Goal: Task Accomplishment & Management: Manage account settings

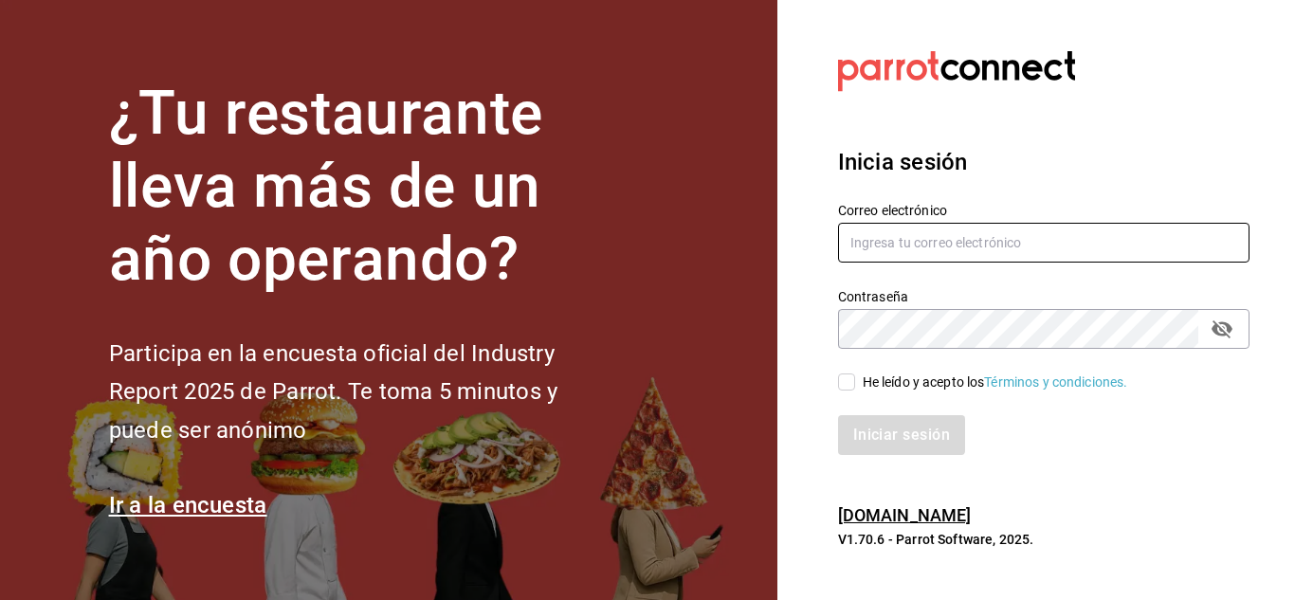
click at [882, 247] on input "text" at bounding box center [1043, 243] width 411 height 40
type input "[EMAIL_ADDRESS][DOMAIN_NAME]"
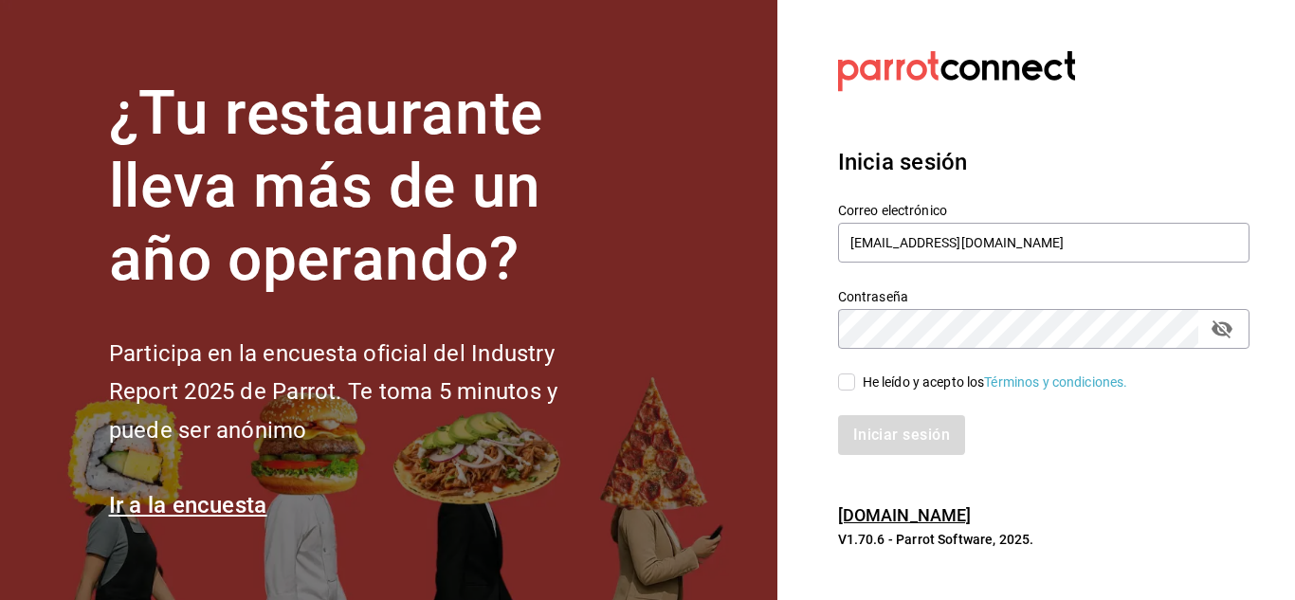
click at [845, 386] on input "He leído y acepto los Términos y condiciones." at bounding box center [846, 381] width 17 height 17
checkbox input "true"
click at [874, 425] on button "Iniciar sesión" at bounding box center [902, 435] width 129 height 40
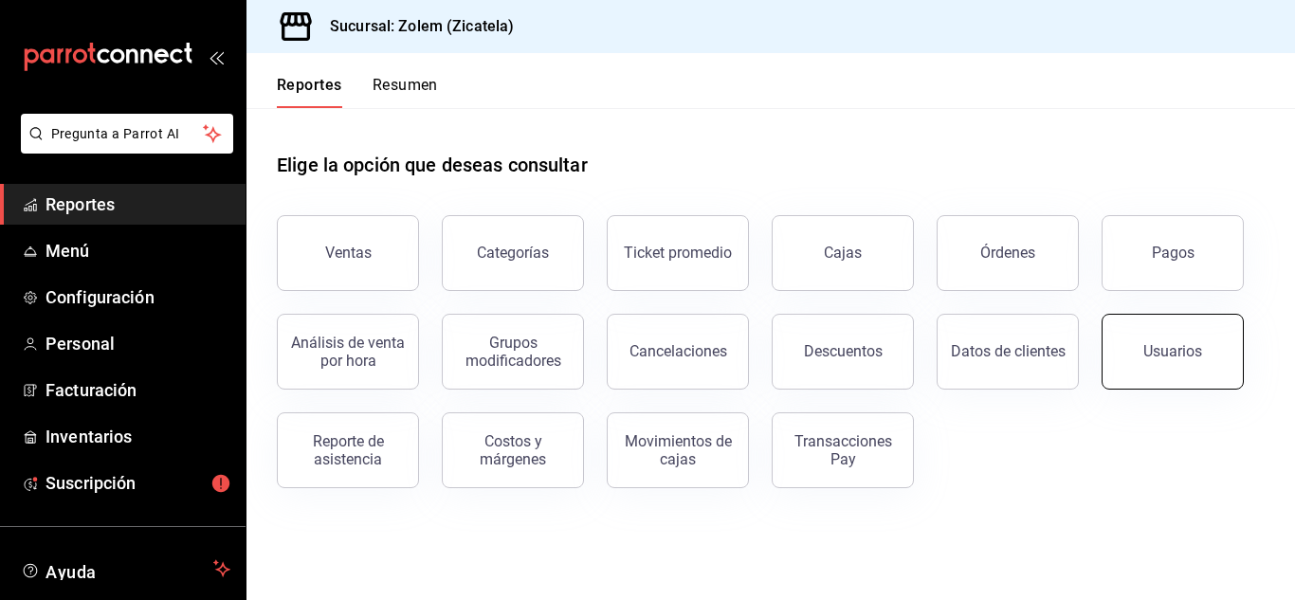
click at [1172, 364] on button "Usuarios" at bounding box center [1173, 352] width 142 height 76
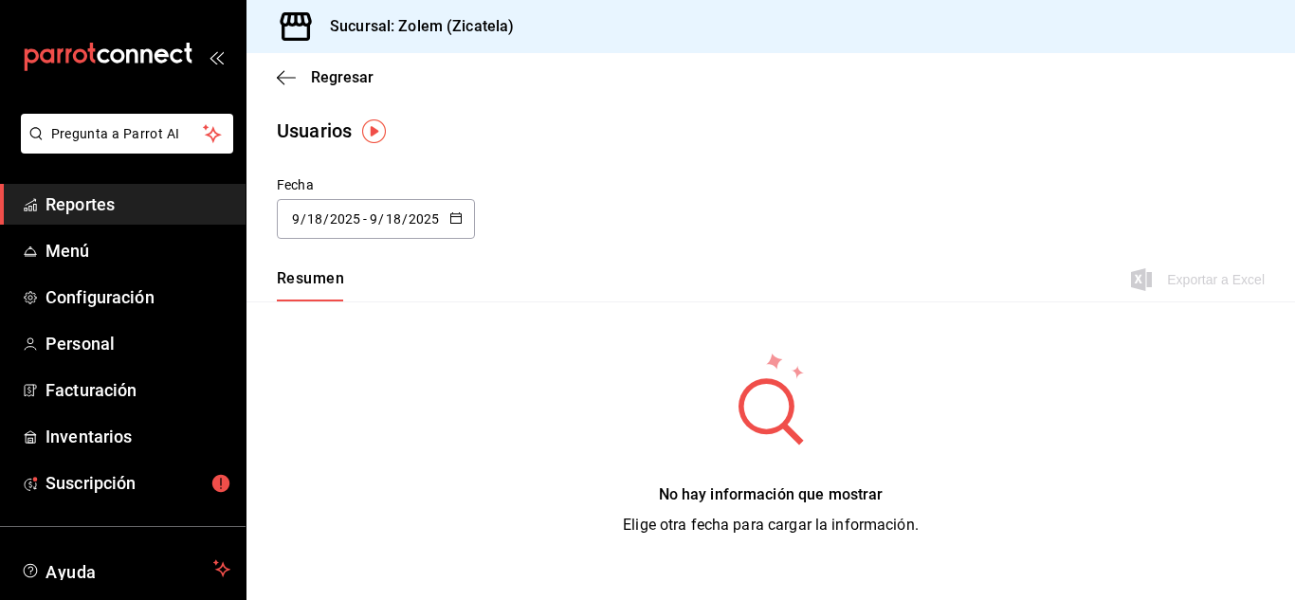
click at [312, 294] on button "Resumen" at bounding box center [310, 285] width 67 height 32
click at [374, 126] on img "button" at bounding box center [374, 131] width 24 height 24
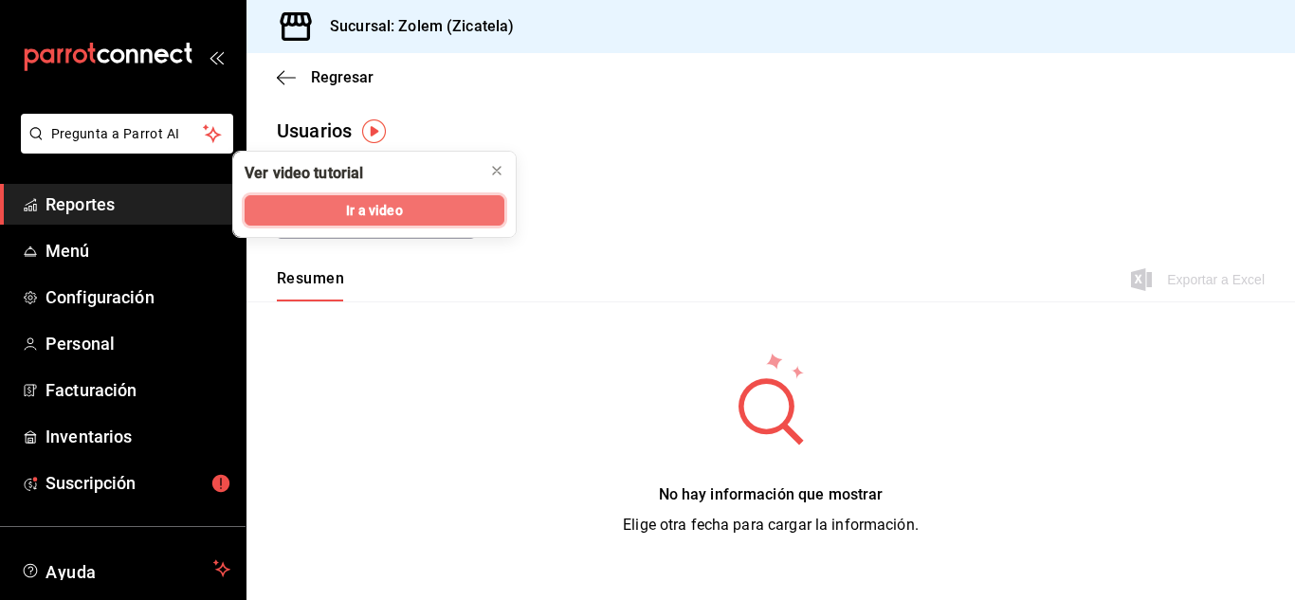
click at [387, 201] on span "Ir a video" at bounding box center [374, 211] width 56 height 20
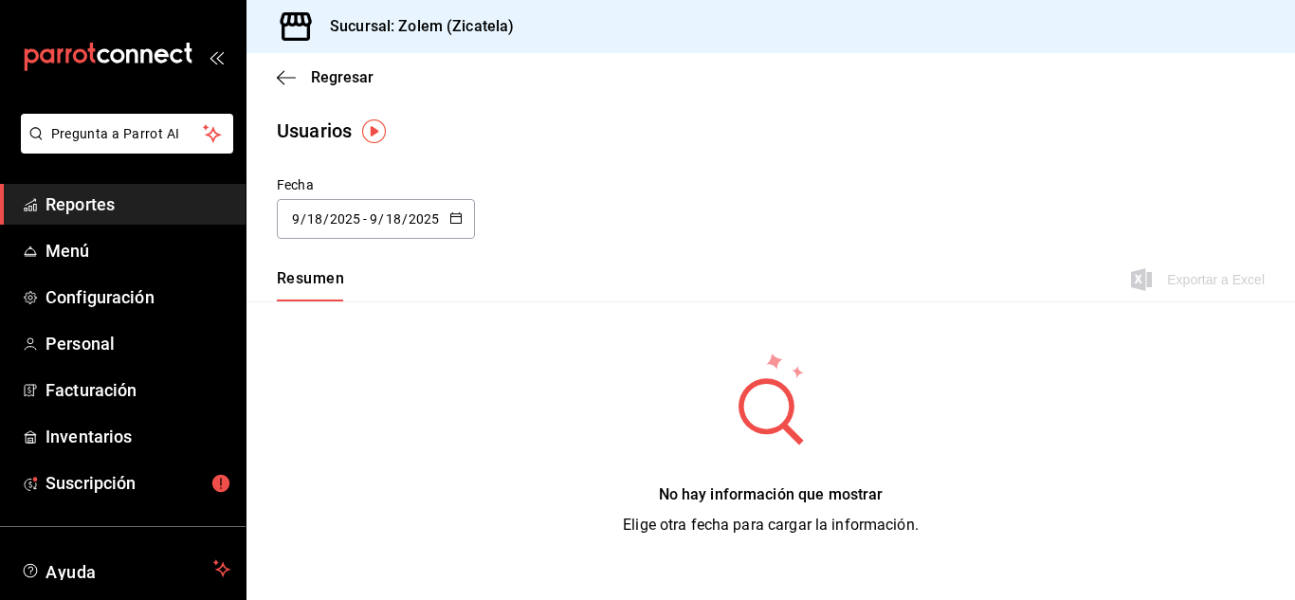
click at [369, 238] on div "2025-09-18 9 / 18 / 2025 - 2025-09-18 9 / 18 / 2025" at bounding box center [376, 219] width 198 height 40
click at [642, 359] on div "No hay información que mostrar Elige otra fecha para cargar la información." at bounding box center [771, 444] width 296 height 186
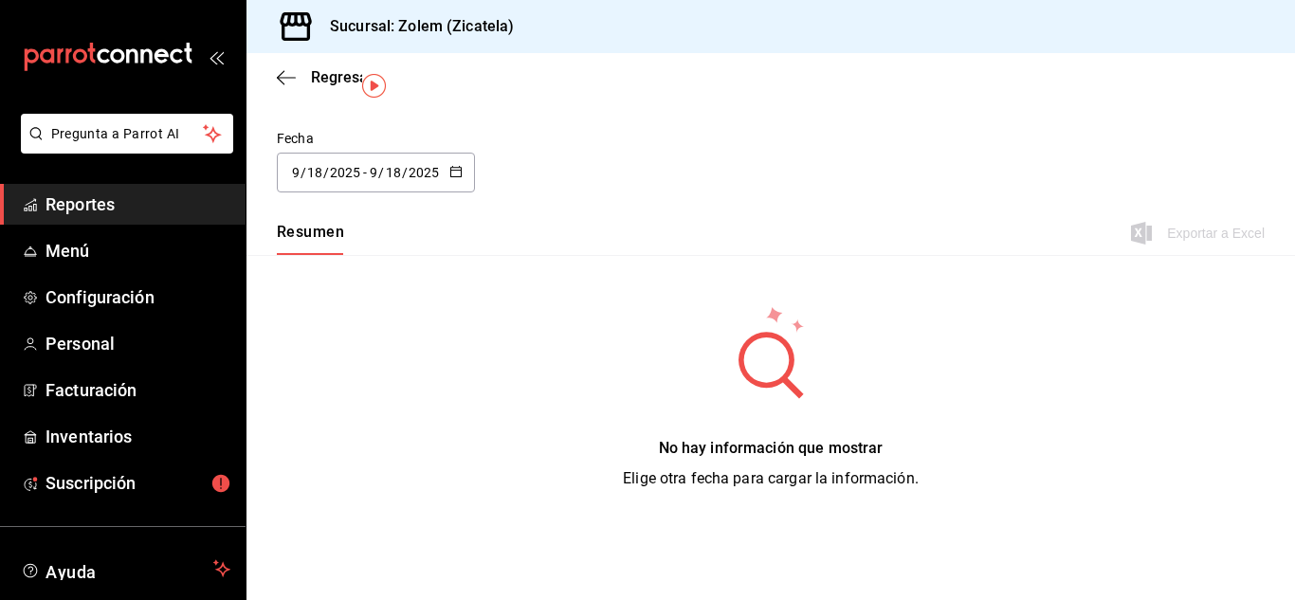
scroll to position [46, 0]
click at [164, 255] on span "Menú" at bounding box center [138, 251] width 185 height 26
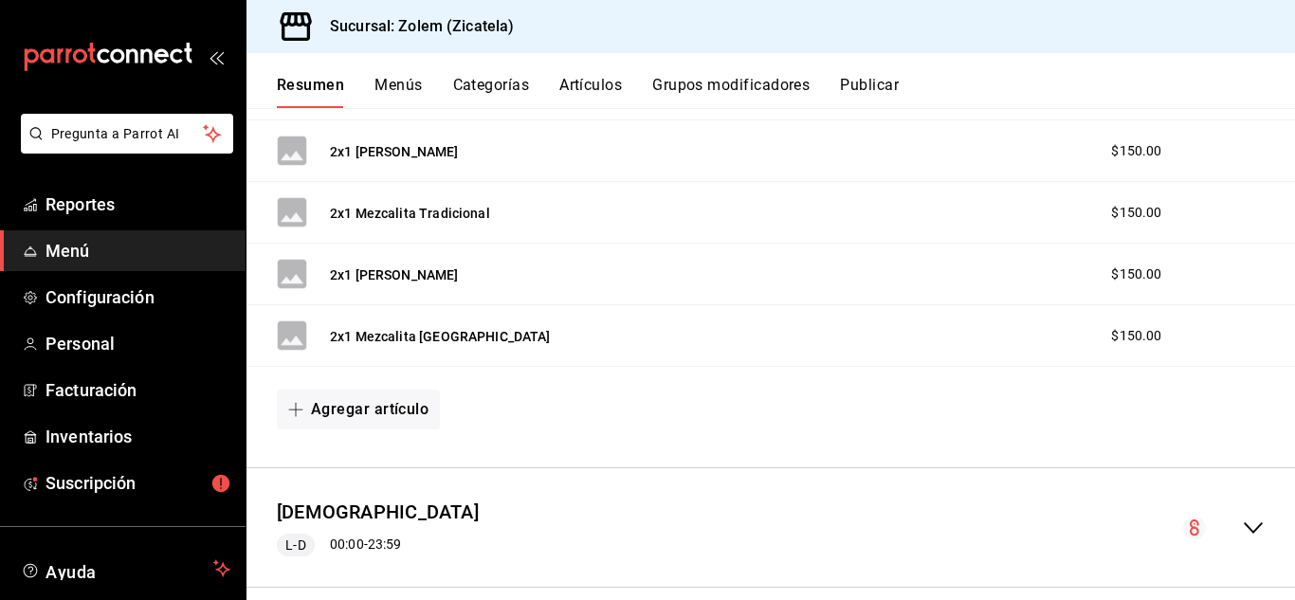
scroll to position [450, 0]
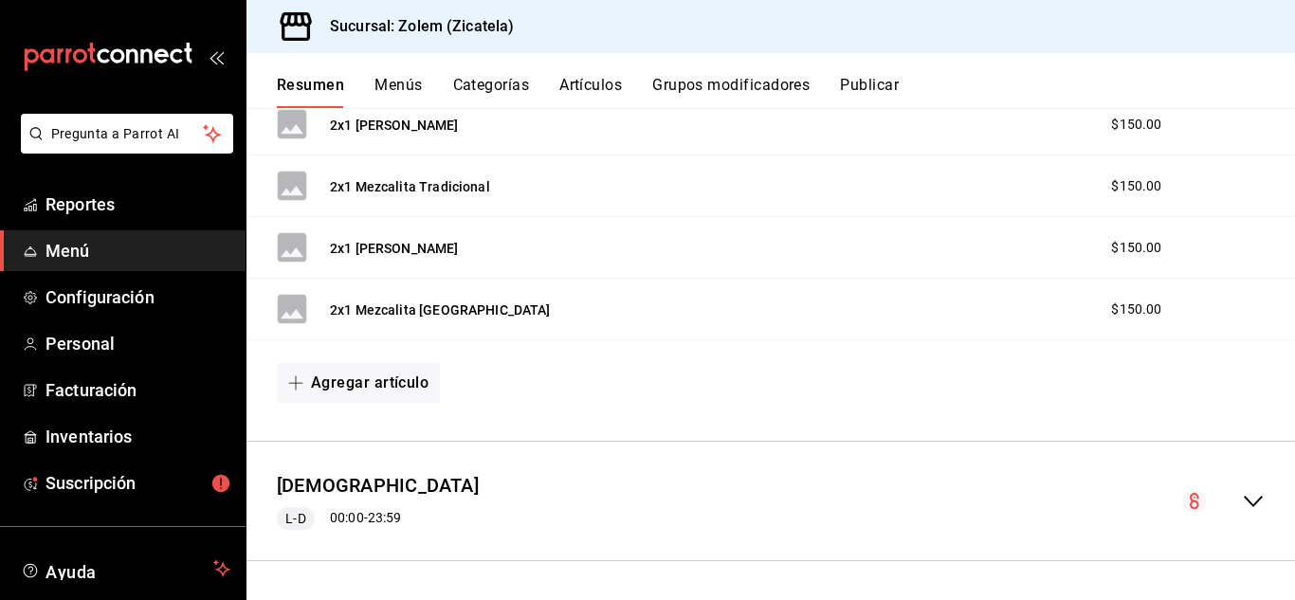
click at [1242, 501] on icon "collapse-menu-row" at bounding box center [1253, 501] width 23 height 23
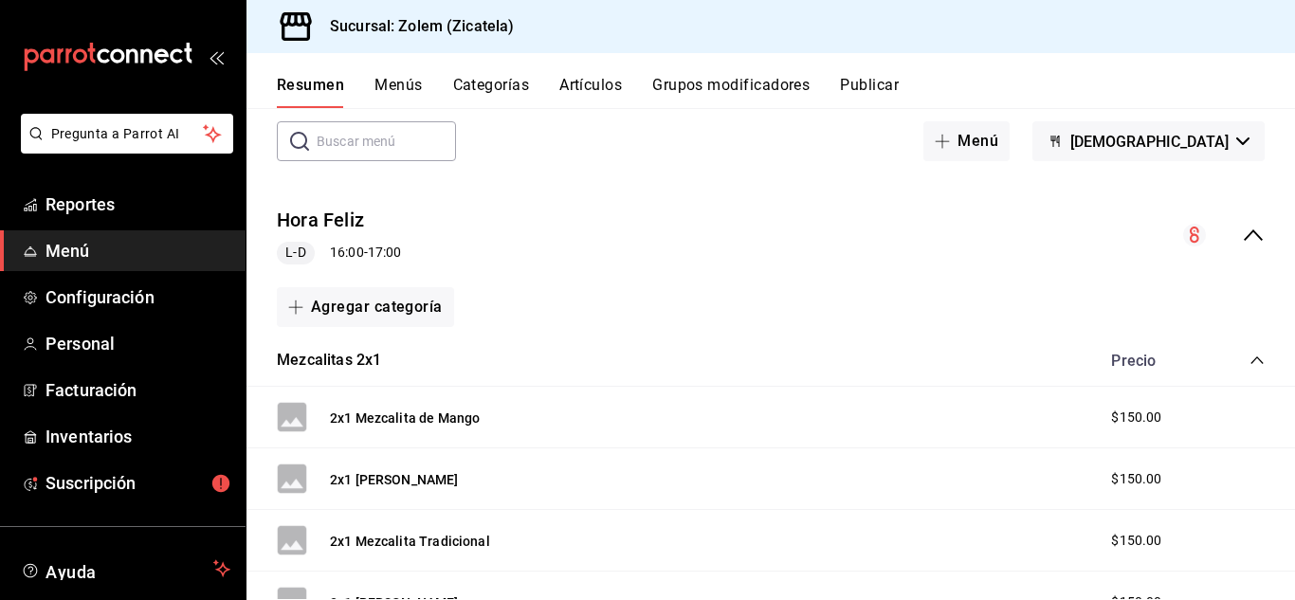
scroll to position [0, 0]
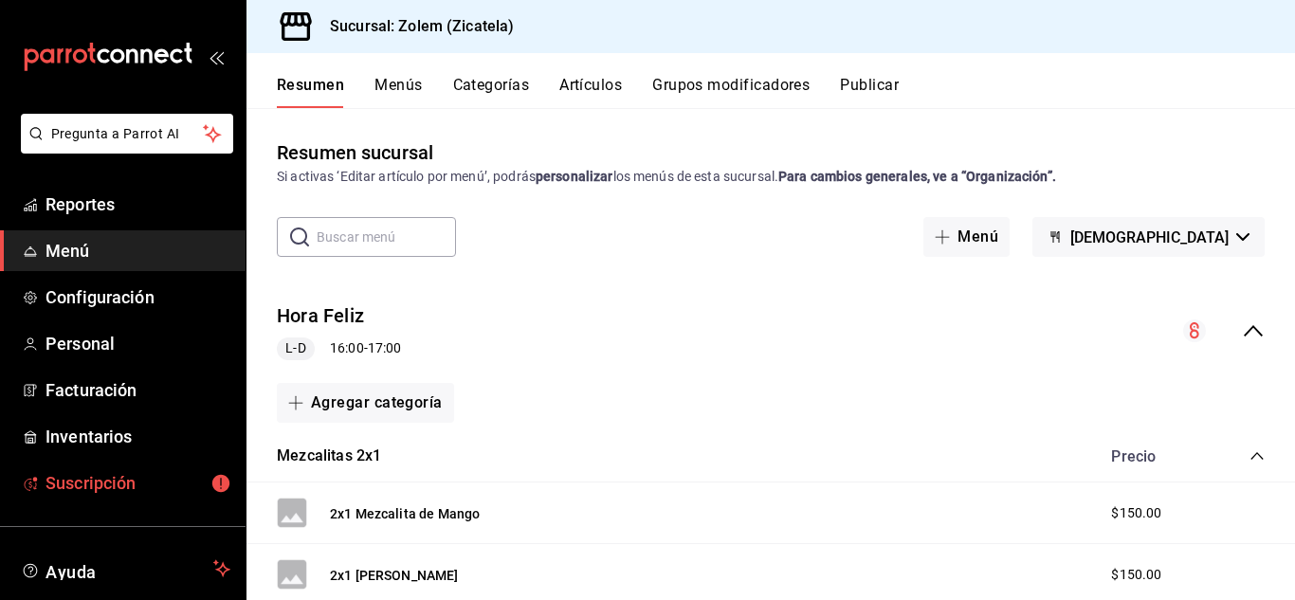
click at [134, 488] on span "Suscripción" at bounding box center [138, 483] width 185 height 26
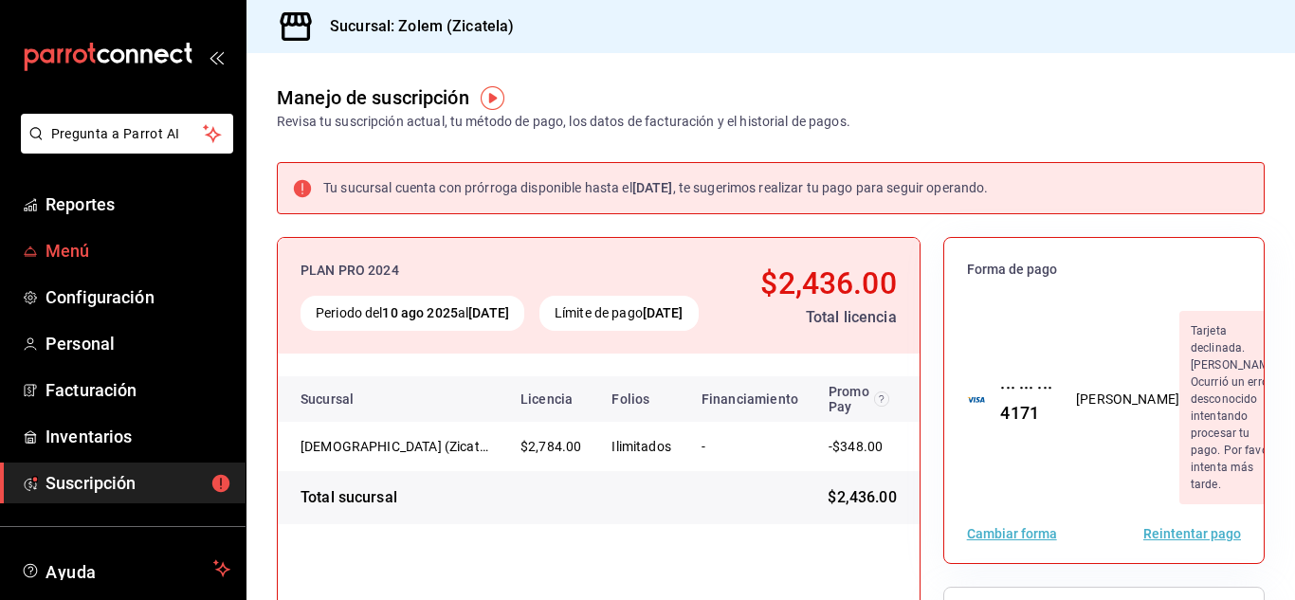
click at [89, 254] on span "Menú" at bounding box center [138, 251] width 185 height 26
